Goal: Task Accomplishment & Management: Manage account settings

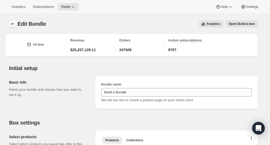
click at [13, 24] on icon "Bundles" at bounding box center [12, 24] width 3 height 3
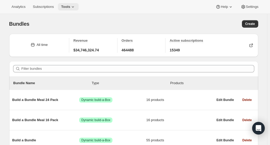
click at [75, 6] on icon at bounding box center [72, 6] width 5 height 5
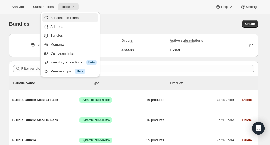
click at [75, 20] on span "Subscription Plans" at bounding box center [73, 17] width 46 height 5
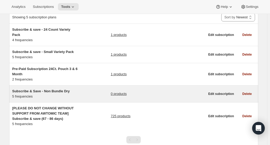
scroll to position [35, 0]
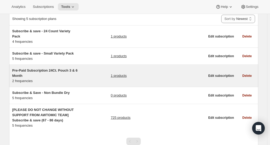
click at [56, 68] on h5 "Pre-Paid Subscription 24Ct. Pouch 3 & 6 Month" at bounding box center [44, 73] width 65 height 10
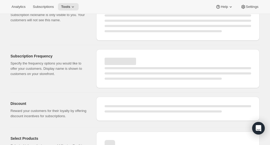
select select "WEEK"
select select "MONTH"
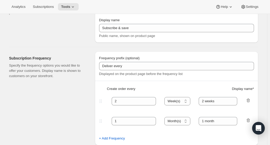
type input "Pre-Paid Subscription 24Ct. Pouch 3 & 6 Month"
type input "Give the Gift of a Pre-Paid Subscription"
select select "MONTH"
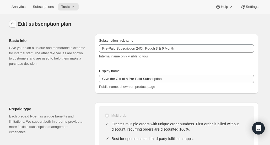
click at [14, 25] on icon "Subscription plans" at bounding box center [12, 23] width 5 height 5
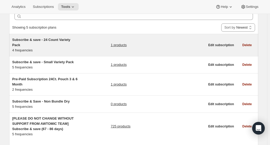
scroll to position [27, 0]
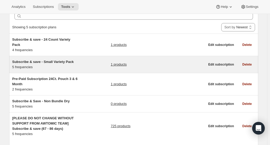
click at [60, 61] on span "Subscribe & save - Small Variety Pack" at bounding box center [43, 62] width 62 height 4
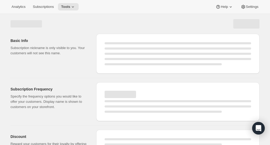
select select "WEEK"
select select "MONTH"
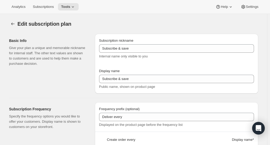
type input "Subscribe & save - Small Variety Pack"
type input "1 week"
type input "10"
select select "WEEK"
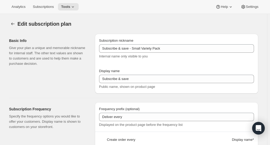
select select "WEEK"
click at [12, 22] on icon "Subscription plans" at bounding box center [12, 23] width 5 height 5
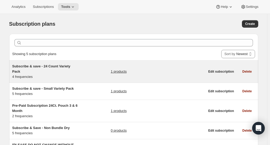
click at [63, 64] on span "Subscribe & save - 24 Count Variety Pack" at bounding box center [41, 68] width 58 height 9
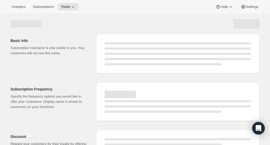
select select "WEEK"
select select "MONTH"
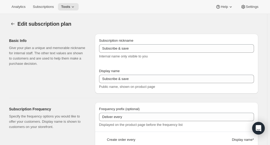
type input "Subscribe & save - 24 Count Variety Pack"
type input "4"
type input "4 weeks"
type input "3"
type input "3 weeks"
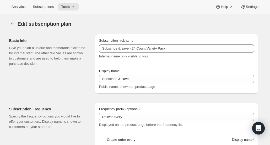
type input "11"
select select "WEEK"
click at [13, 23] on icon "Subscription plans" at bounding box center [12, 23] width 5 height 5
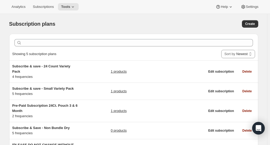
click at [135, 18] on div "Subscription plans. This page is ready Subscription plans Create" at bounding box center [133, 24] width 249 height 20
